Goal: Information Seeking & Learning: Learn about a topic

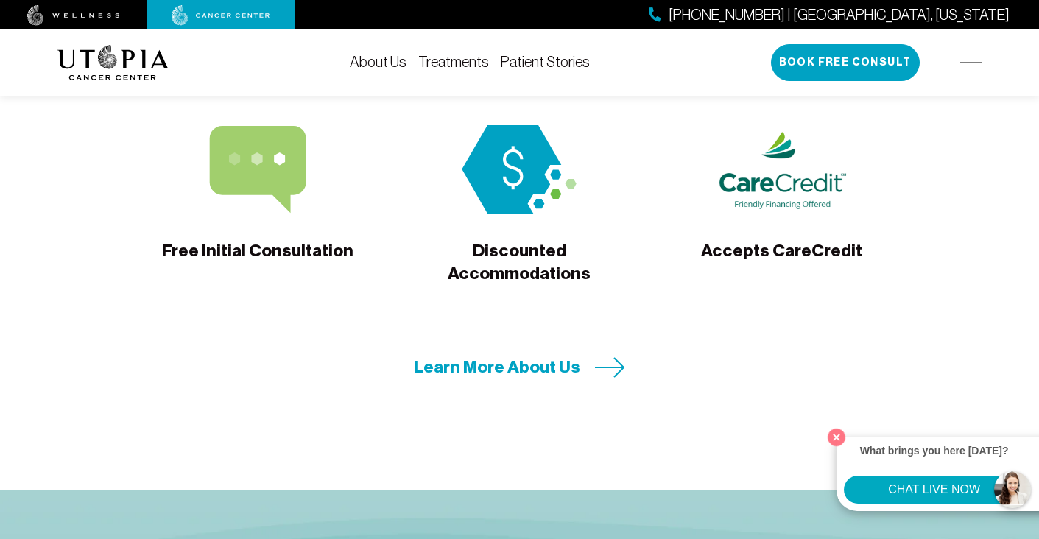
scroll to position [4875, 0]
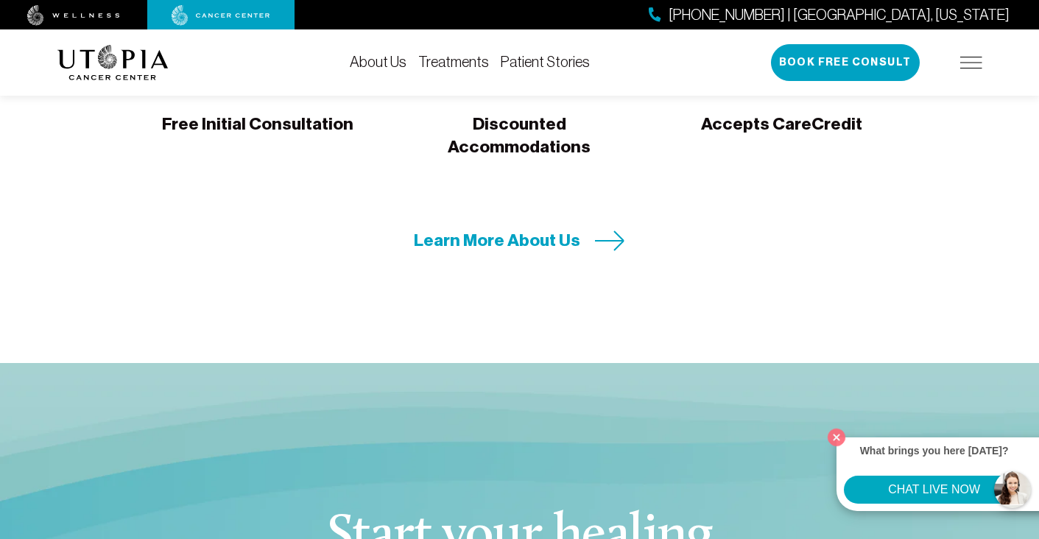
click at [489, 229] on span "Learn More About Us" at bounding box center [497, 240] width 166 height 23
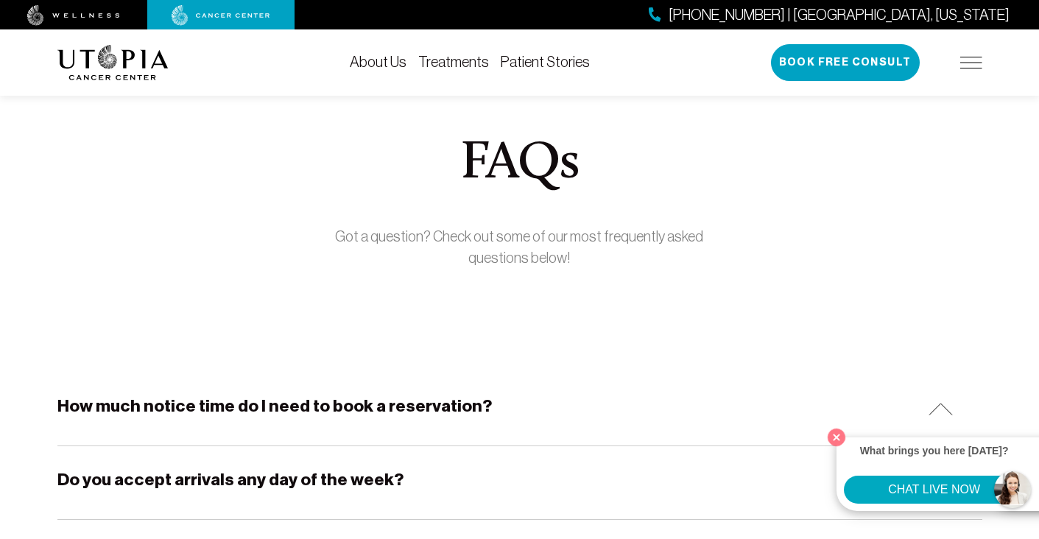
click at [322, 403] on h5 "How much notice time do I need to book a reservation?" at bounding box center [274, 406] width 434 height 23
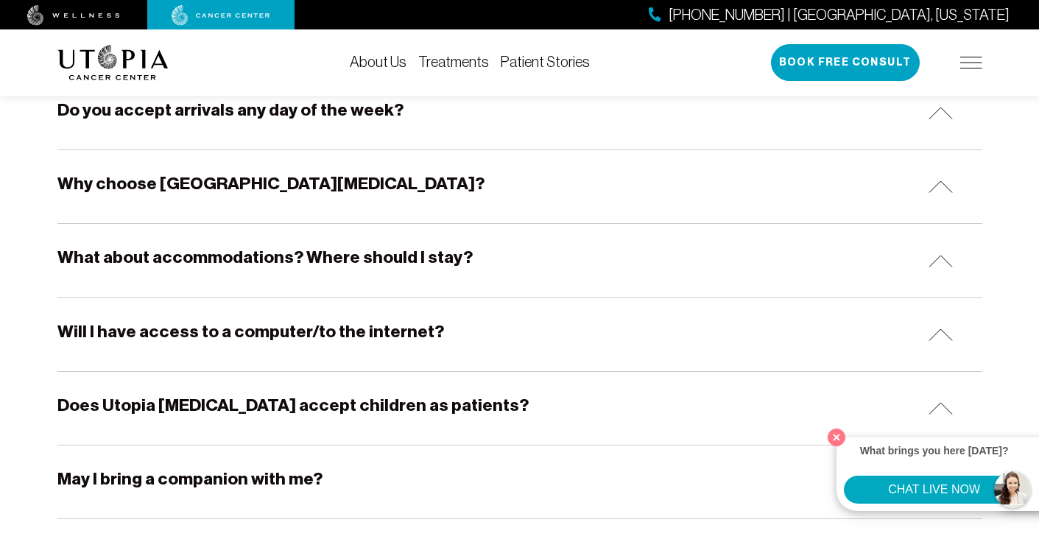
scroll to position [445, 0]
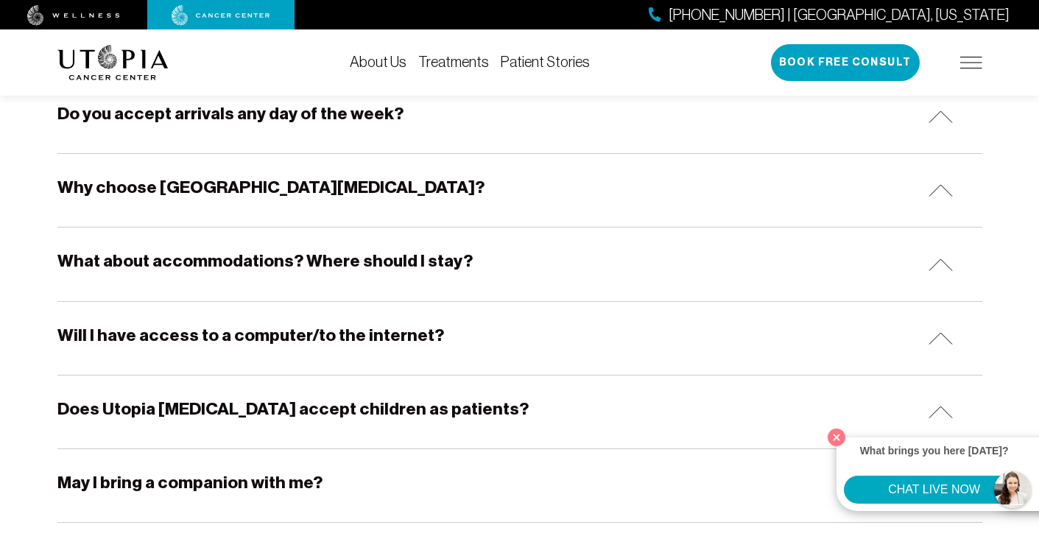
click at [338, 188] on div "Why choose [GEOGRAPHIC_DATA][MEDICAL_DATA]?" at bounding box center [519, 190] width 925 height 73
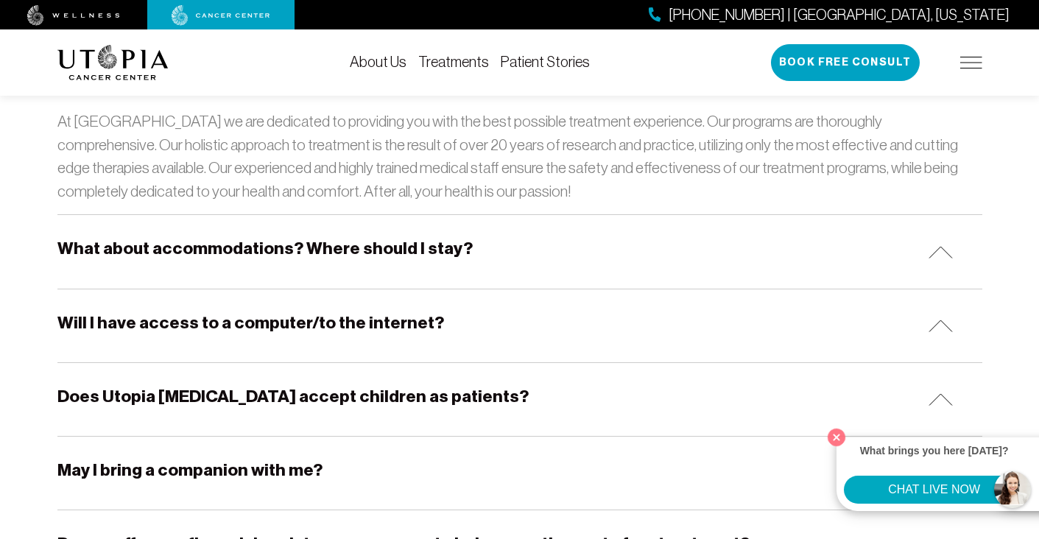
scroll to position [562, 0]
click at [333, 250] on h5 "What about accommodations? Where should I stay?" at bounding box center [264, 247] width 415 height 23
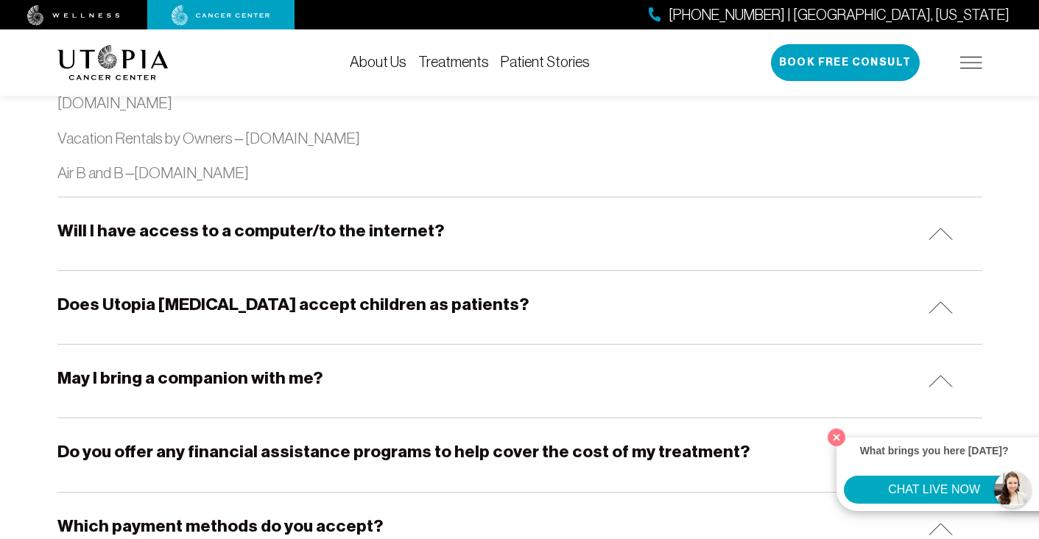
scroll to position [1836, 0]
click at [320, 296] on h5 "Does Utopia [MEDICAL_DATA] accept children as patients?" at bounding box center [292, 303] width 471 height 23
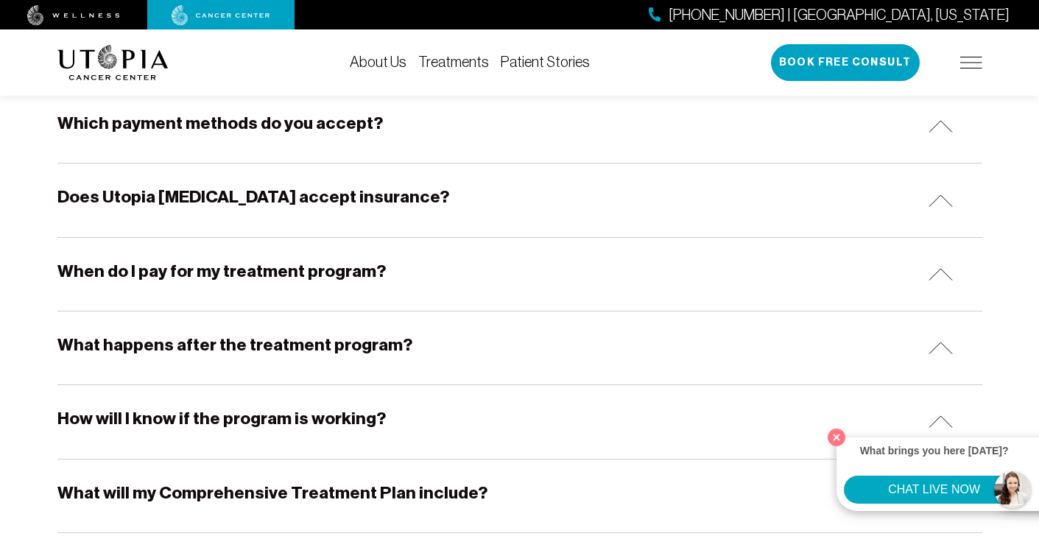
scroll to position [2323, 0]
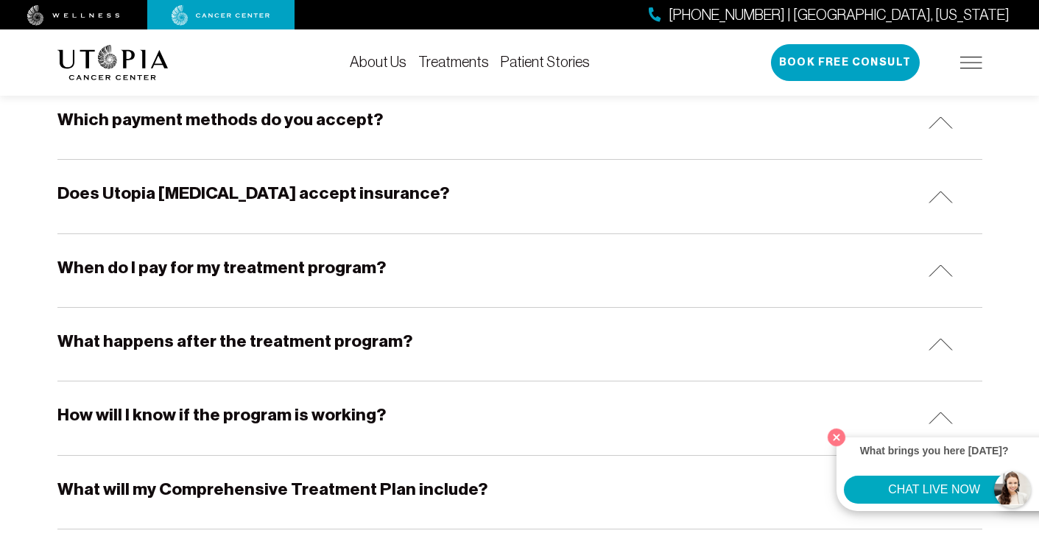
click at [362, 182] on h5 "Does Utopia [MEDICAL_DATA] accept insurance?" at bounding box center [253, 193] width 392 height 23
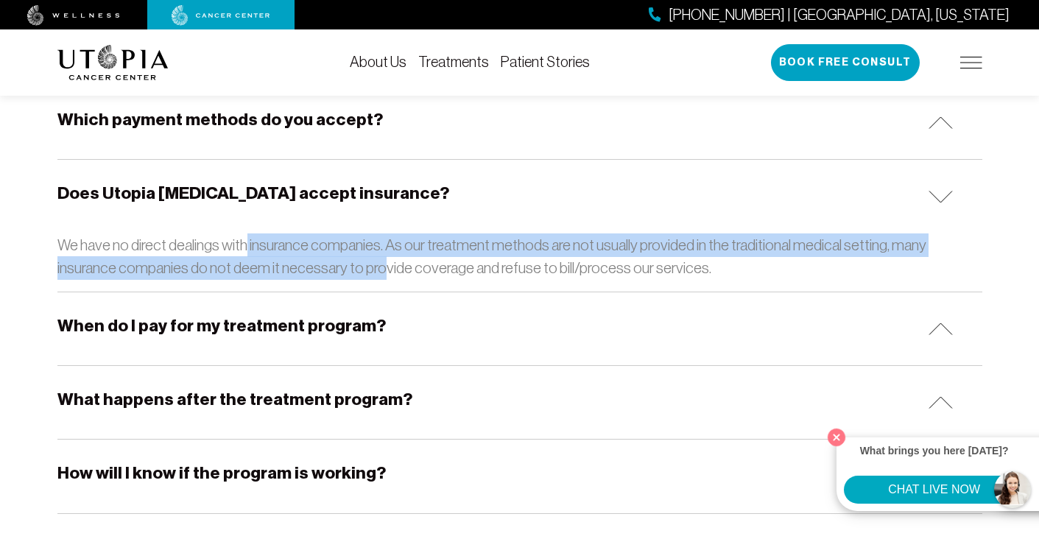
drag, startPoint x: 244, startPoint y: 217, endPoint x: 384, endPoint y: 241, distance: 142.0
click at [383, 241] on p "We have no direct dealings with insurance companies. As our treatment methods a…" at bounding box center [519, 256] width 925 height 46
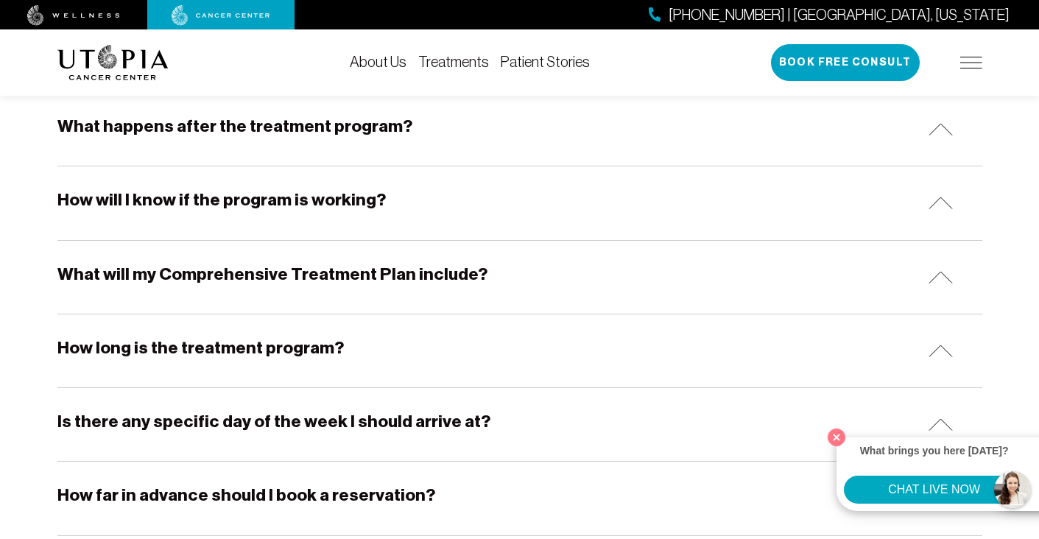
scroll to position [2644, 0]
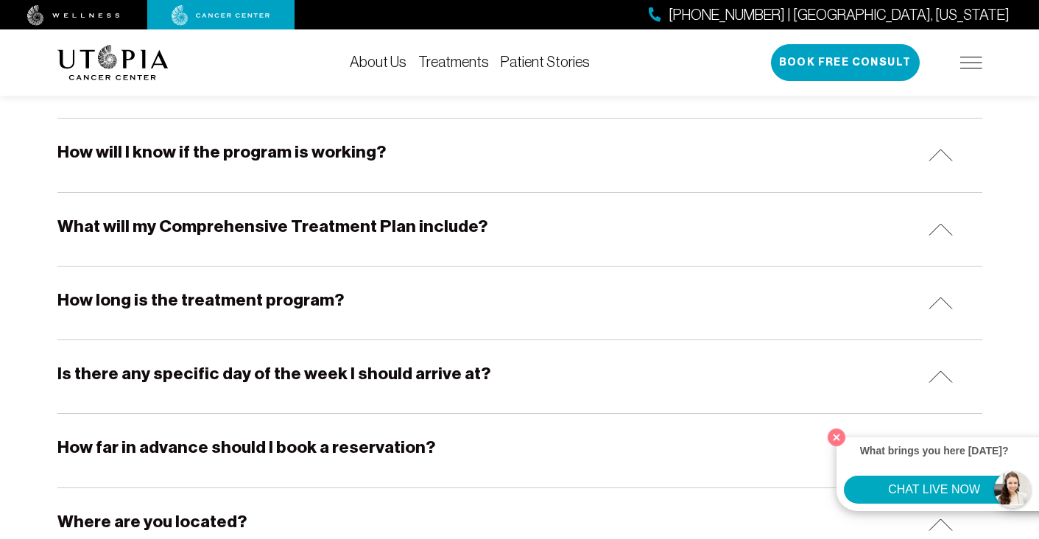
click at [386, 215] on h5 "What will my Comprehensive Treatment Plan include?" at bounding box center [272, 226] width 430 height 23
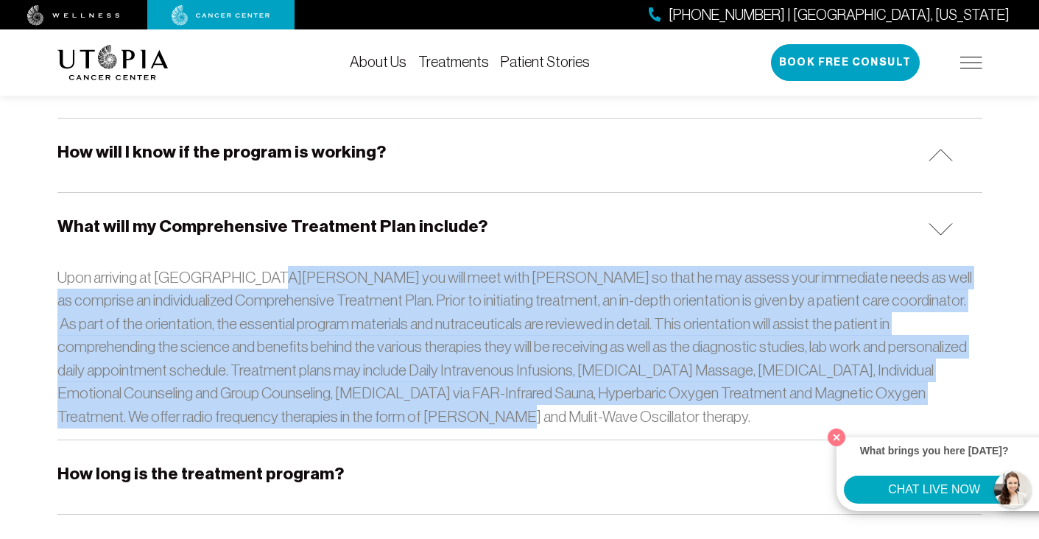
drag, startPoint x: 249, startPoint y: 255, endPoint x: 253, endPoint y: 386, distance: 131.1
click at [253, 385] on p "Upon arriving at [GEOGRAPHIC_DATA][PERSON_NAME] you will meet with [PERSON_NAME…" at bounding box center [519, 347] width 925 height 163
click at [253, 386] on p "Upon arriving at [GEOGRAPHIC_DATA][PERSON_NAME] you will meet with [PERSON_NAME…" at bounding box center [519, 347] width 925 height 163
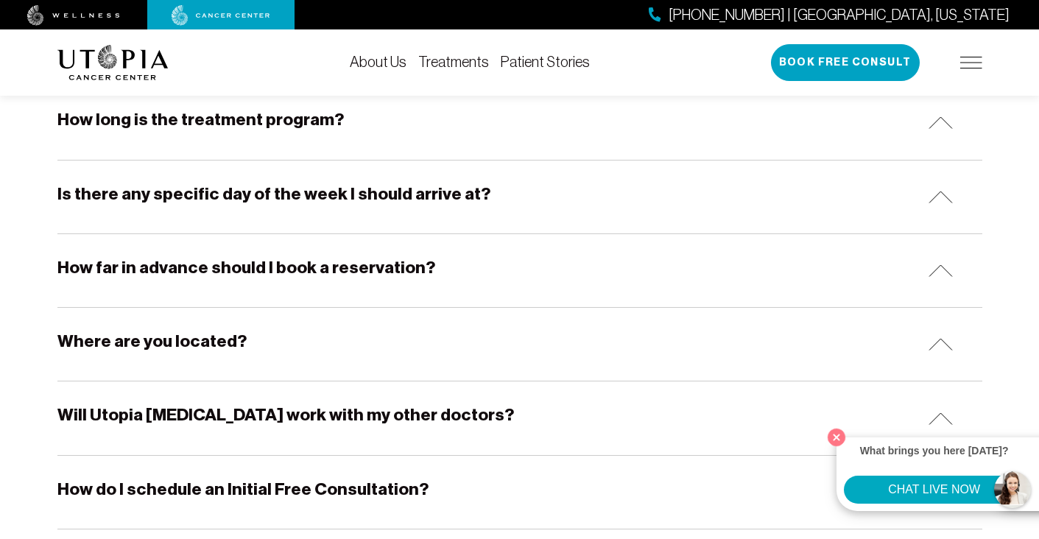
scroll to position [3001, 0]
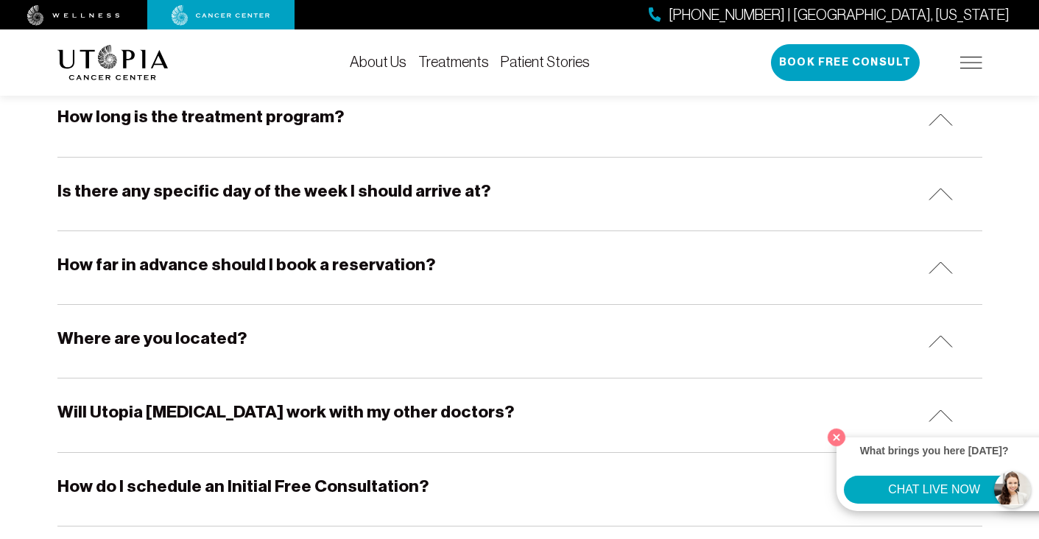
click at [252, 324] on div "Where are you located?" at bounding box center [519, 341] width 925 height 73
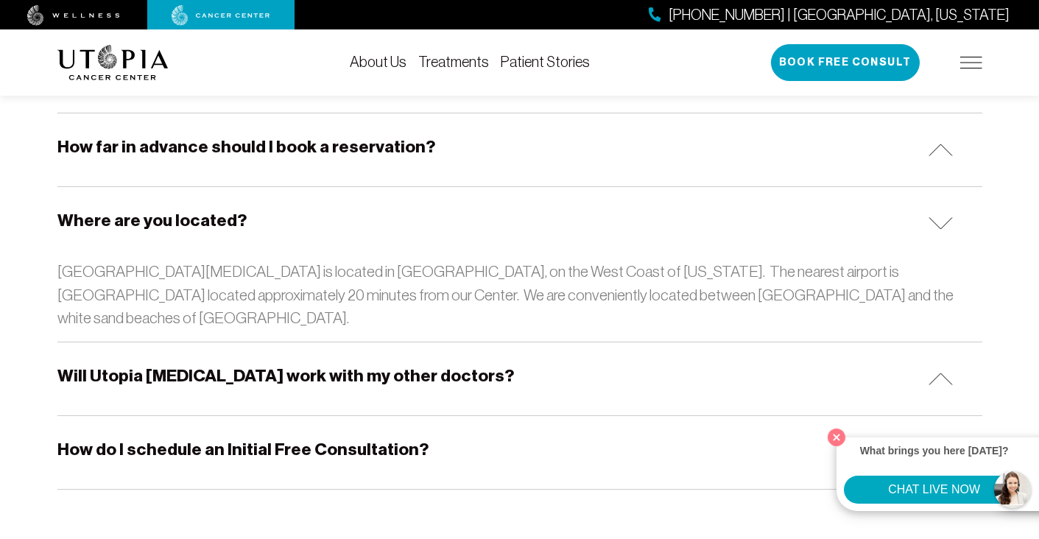
scroll to position [3123, 0]
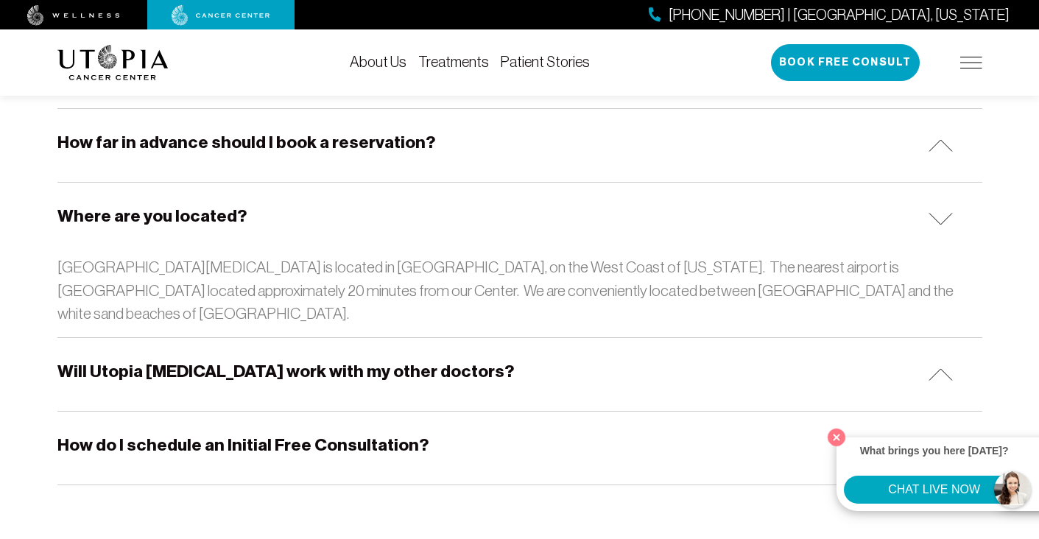
click at [252, 360] on h5 "Will Utopia [MEDICAL_DATA] work with my other doctors?" at bounding box center [285, 371] width 456 height 23
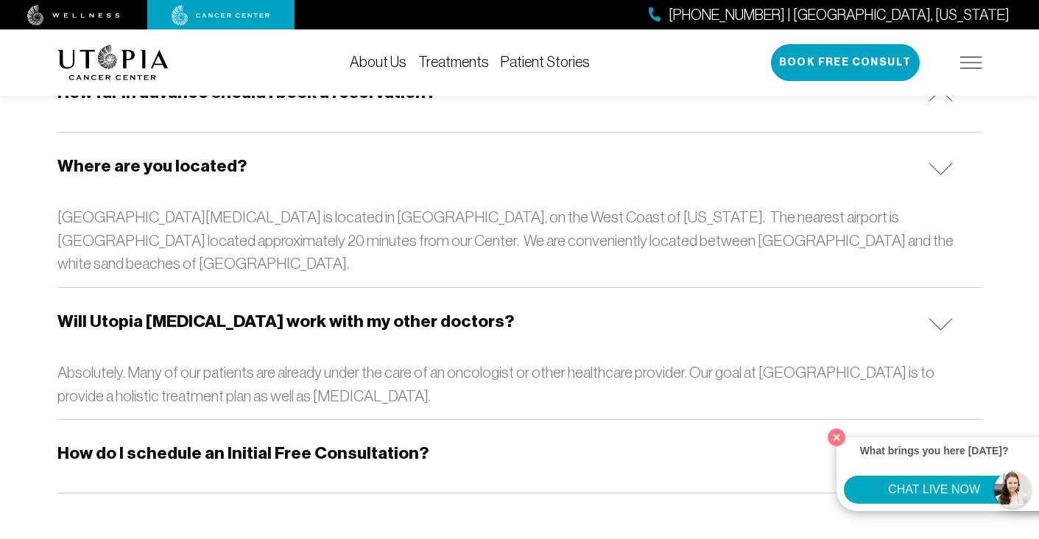
scroll to position [3177, 0]
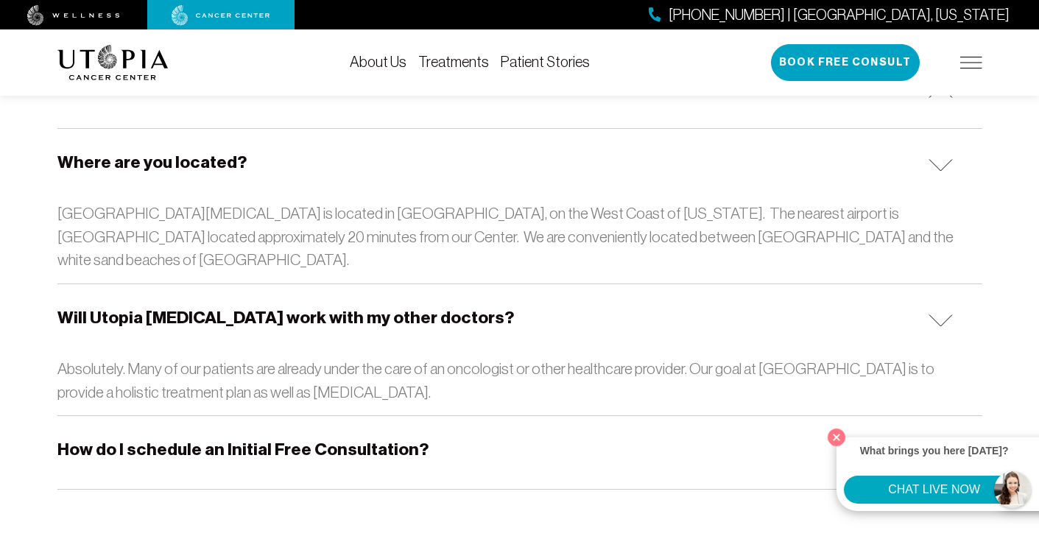
click at [239, 438] on h5 "How do I schedule an Initial Free Consultation?" at bounding box center [242, 449] width 371 height 23
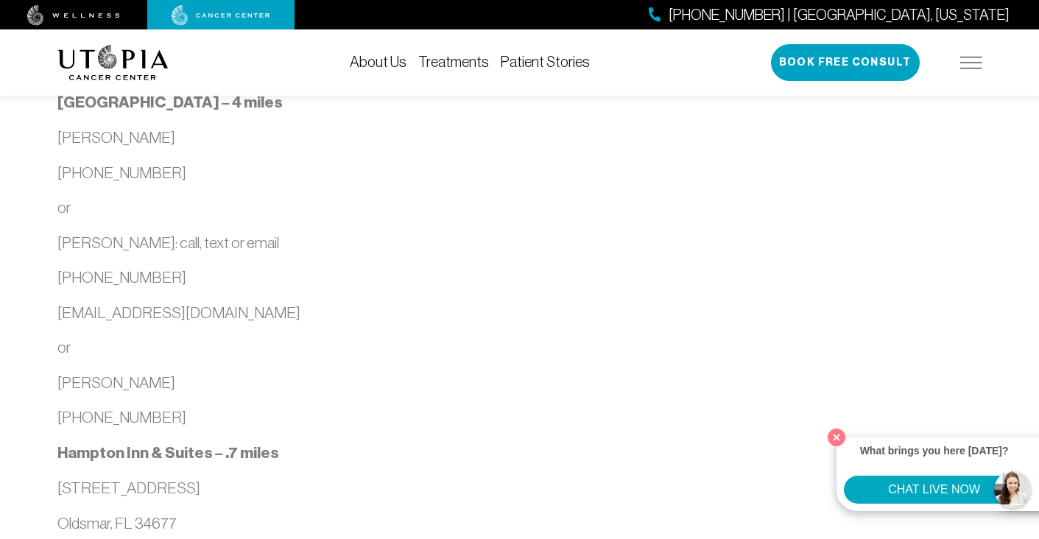
scroll to position [762, 0]
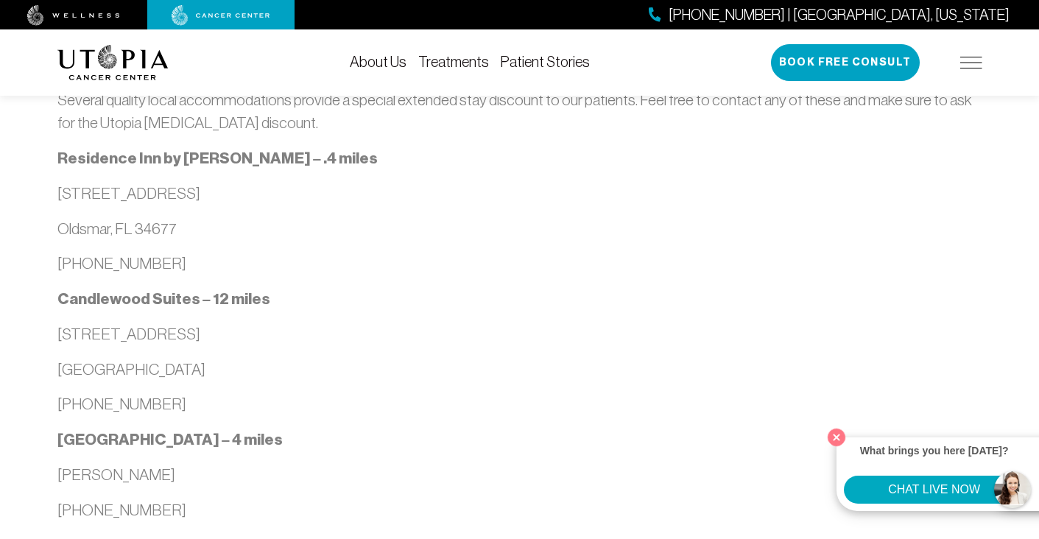
click at [388, 55] on link "About Us" at bounding box center [378, 62] width 57 height 16
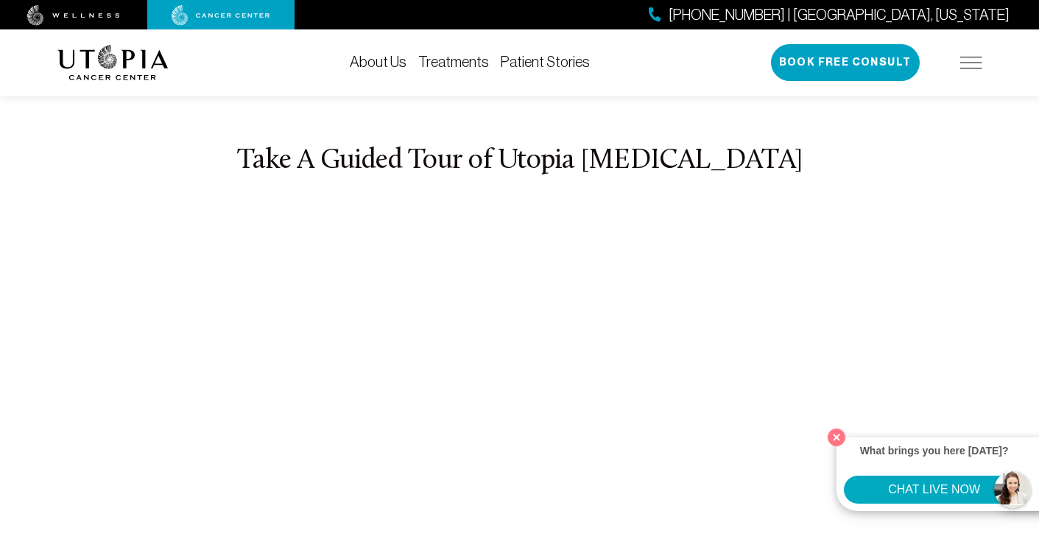
scroll to position [5498, 0]
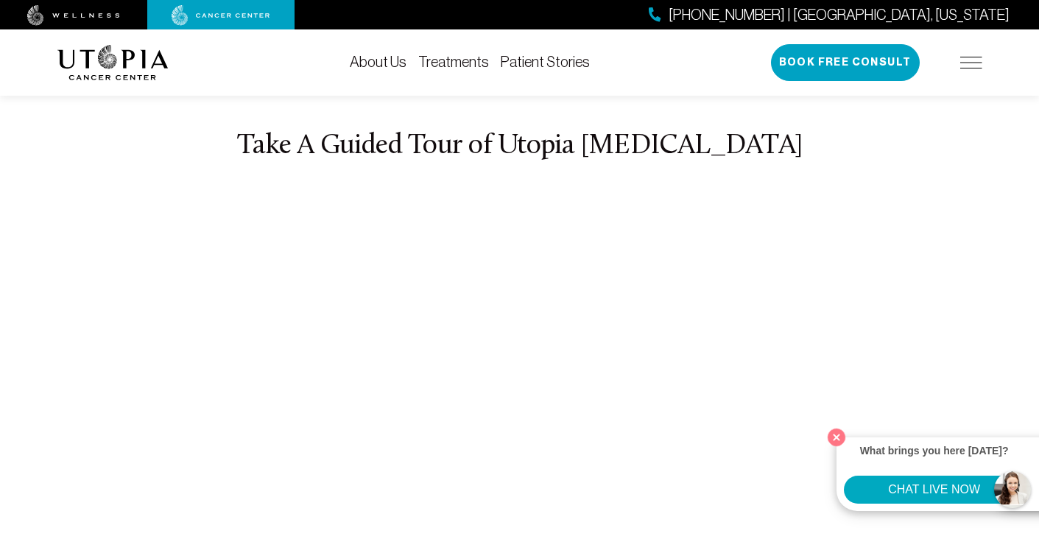
click at [437, 63] on link "Treatments" at bounding box center [453, 62] width 71 height 16
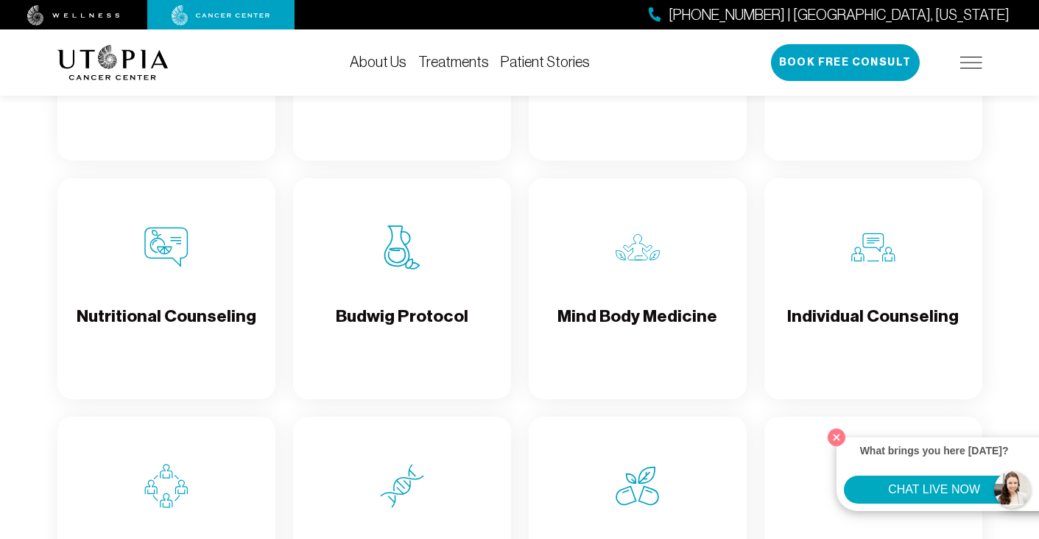
scroll to position [2151, 0]
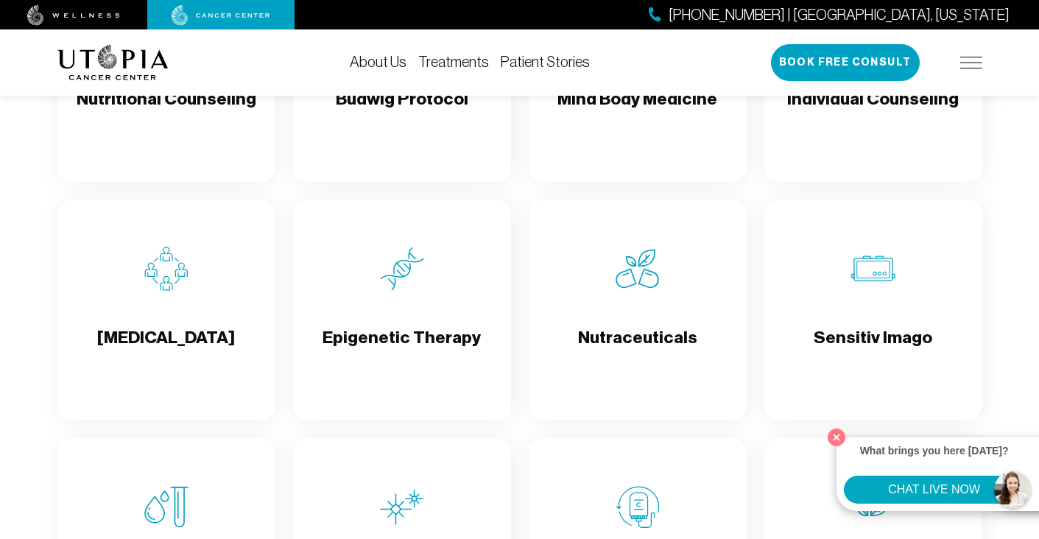
click at [861, 326] on div "Sensitiv Imago" at bounding box center [873, 310] width 218 height 221
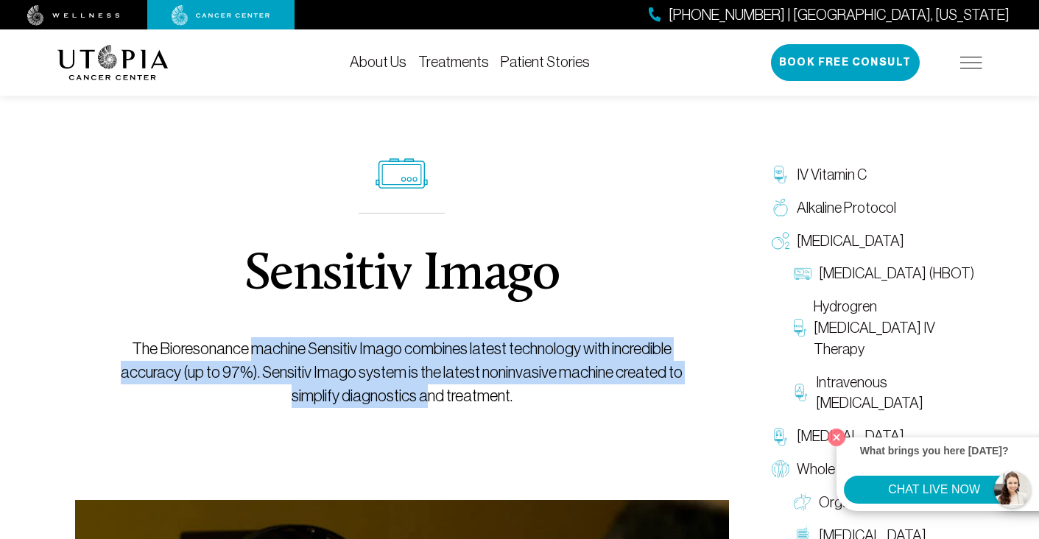
drag, startPoint x: 249, startPoint y: 339, endPoint x: 426, endPoint y: 392, distance: 185.2
click at [426, 392] on p "The Bioresonance machine Sensitiv Imago combines latest technology with incredi…" at bounding box center [401, 372] width 587 height 71
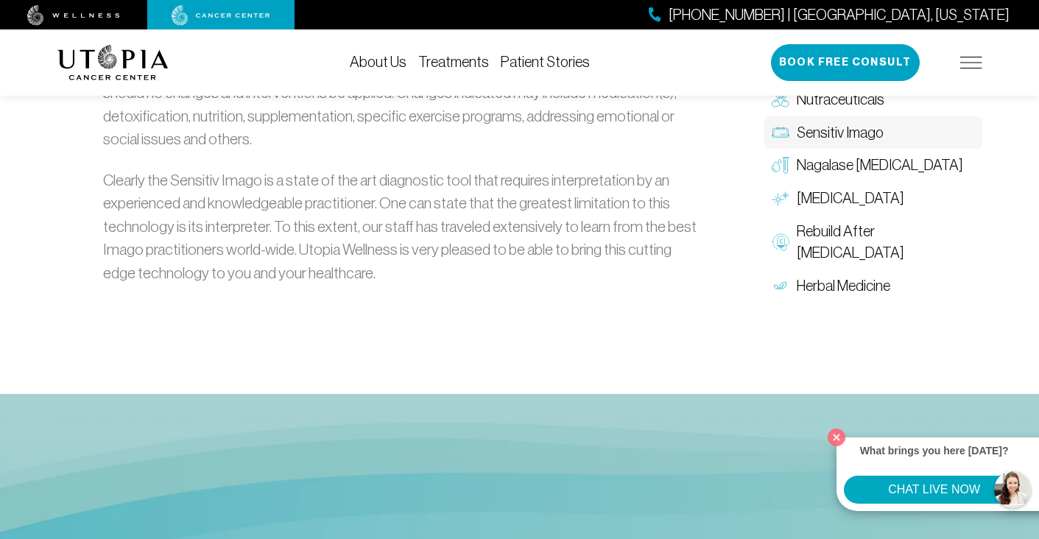
scroll to position [3236, 0]
